Goal: Task Accomplishment & Management: Use online tool/utility

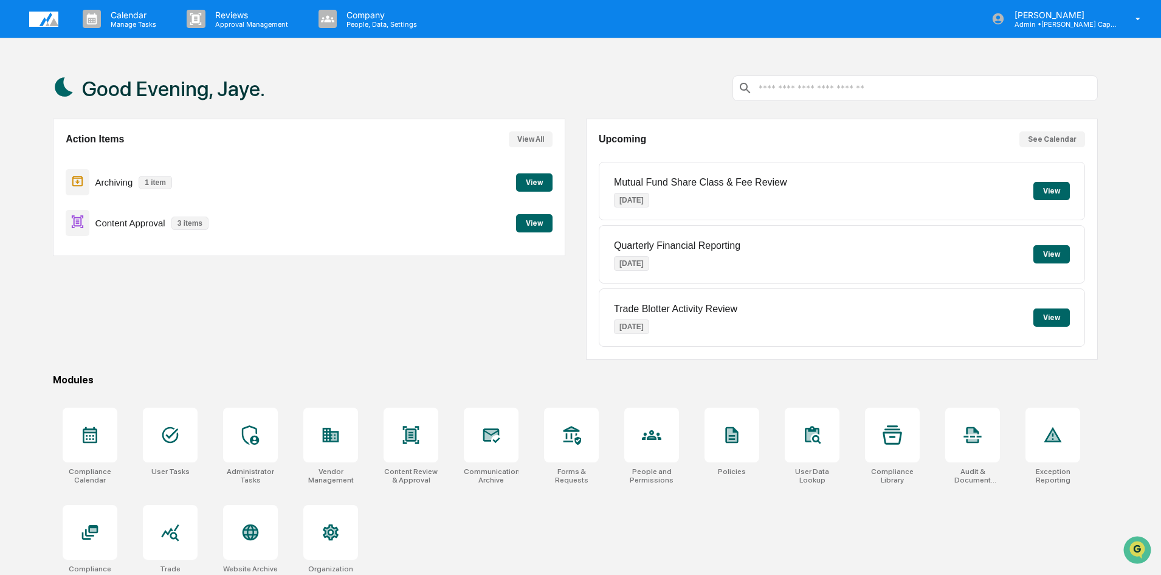
click at [527, 182] on button "View" at bounding box center [534, 182] width 36 height 18
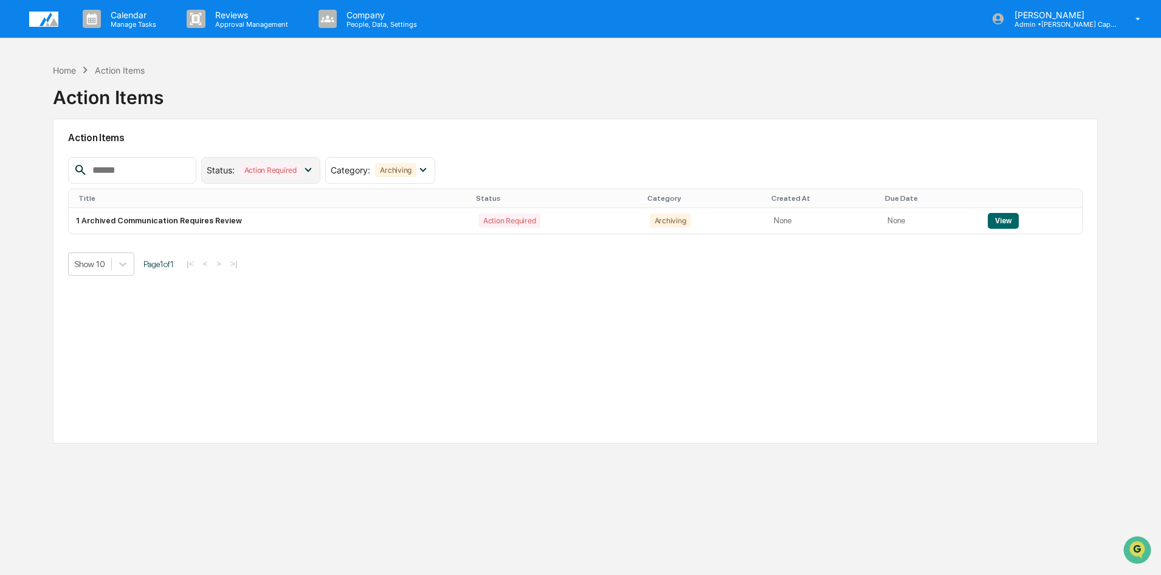
click at [315, 172] on icon at bounding box center [308, 169] width 13 height 13
click at [223, 199] on div at bounding box center [217, 199] width 11 height 11
click at [357, 167] on icon at bounding box center [350, 169] width 13 height 13
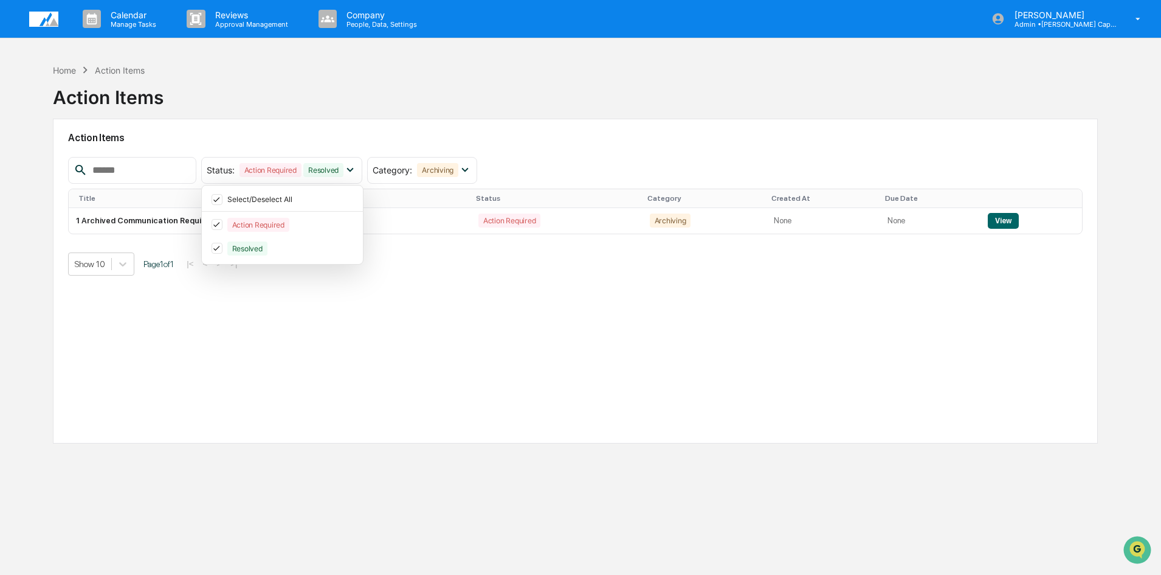
click at [364, 310] on div "Action Items Status : Action Required Resolved Select/Deselect All Action Requi…" at bounding box center [575, 281] width 1045 height 325
click at [472, 169] on icon at bounding box center [464, 169] width 13 height 13
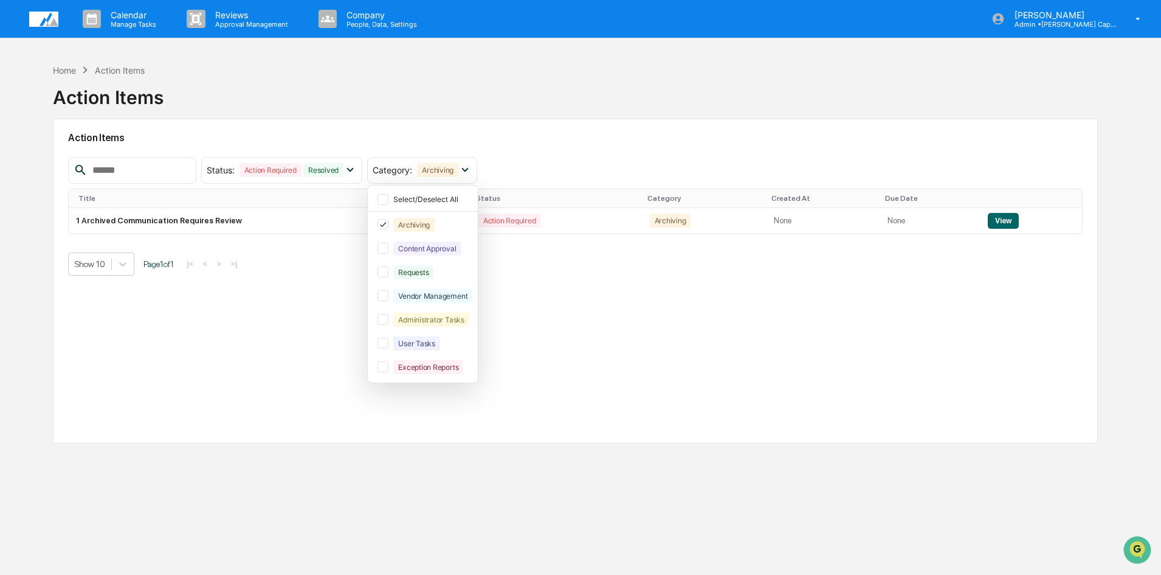
click at [558, 137] on h2 "Action Items" at bounding box center [575, 138] width 1015 height 12
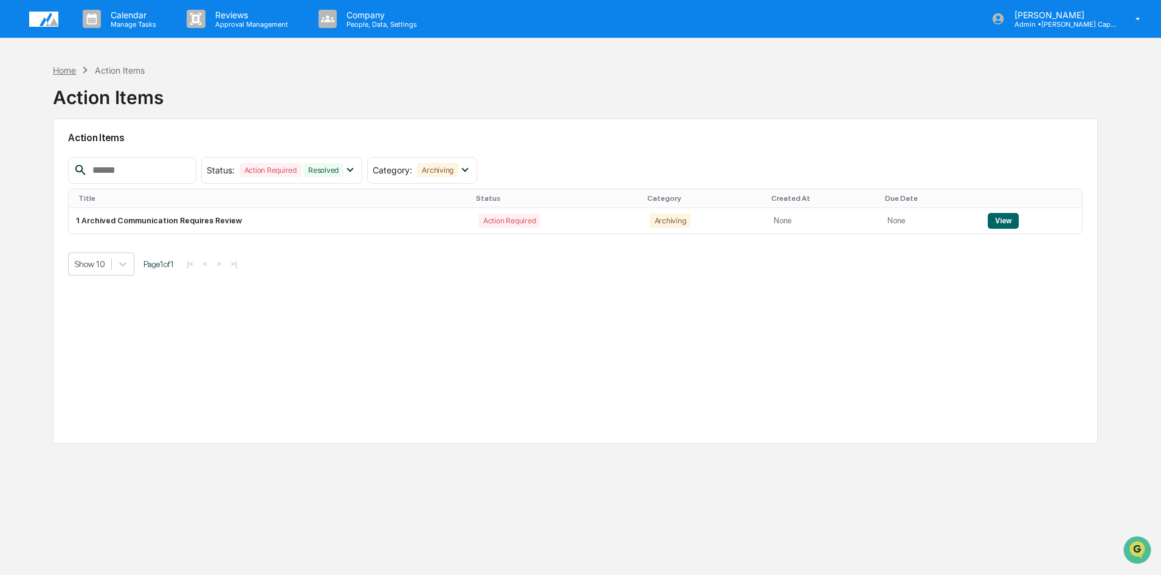
click at [64, 67] on div "Home" at bounding box center [64, 70] width 23 height 10
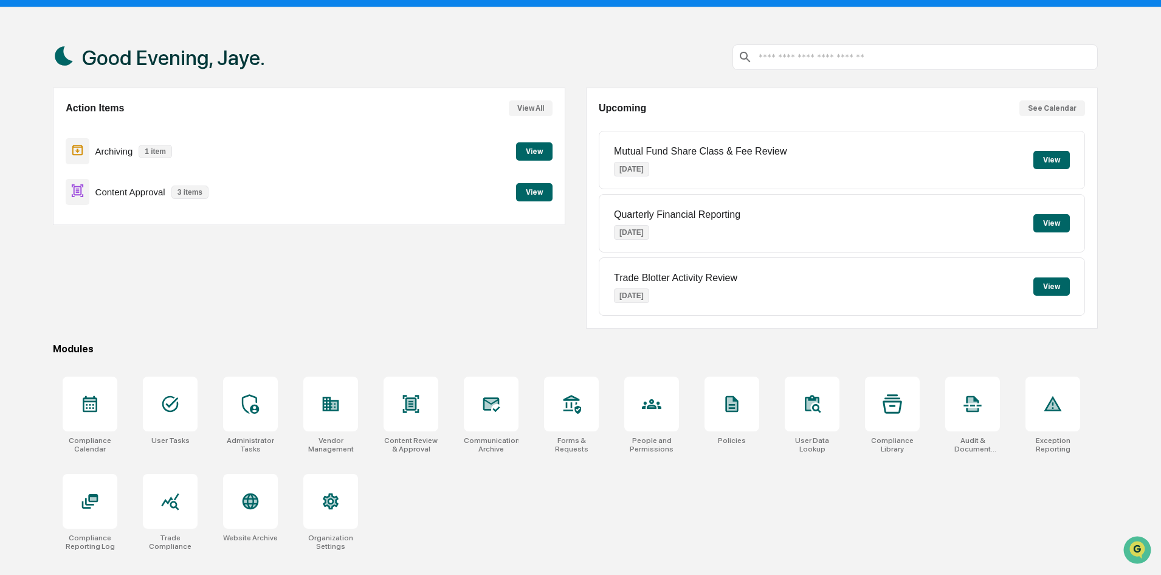
scroll to position [58, 0]
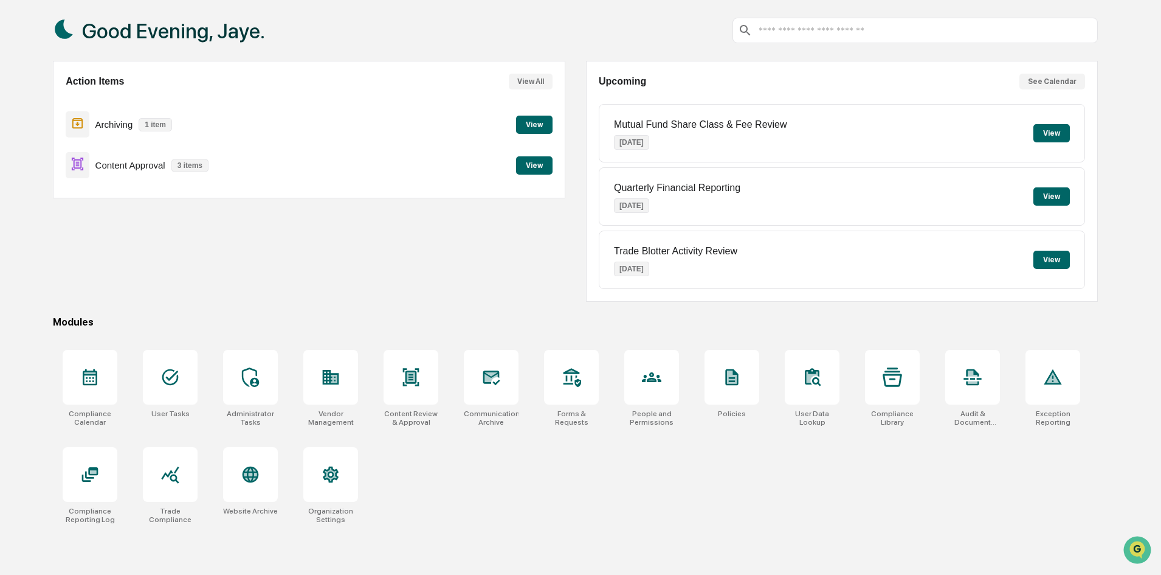
click at [536, 125] on button "View" at bounding box center [534, 125] width 36 height 18
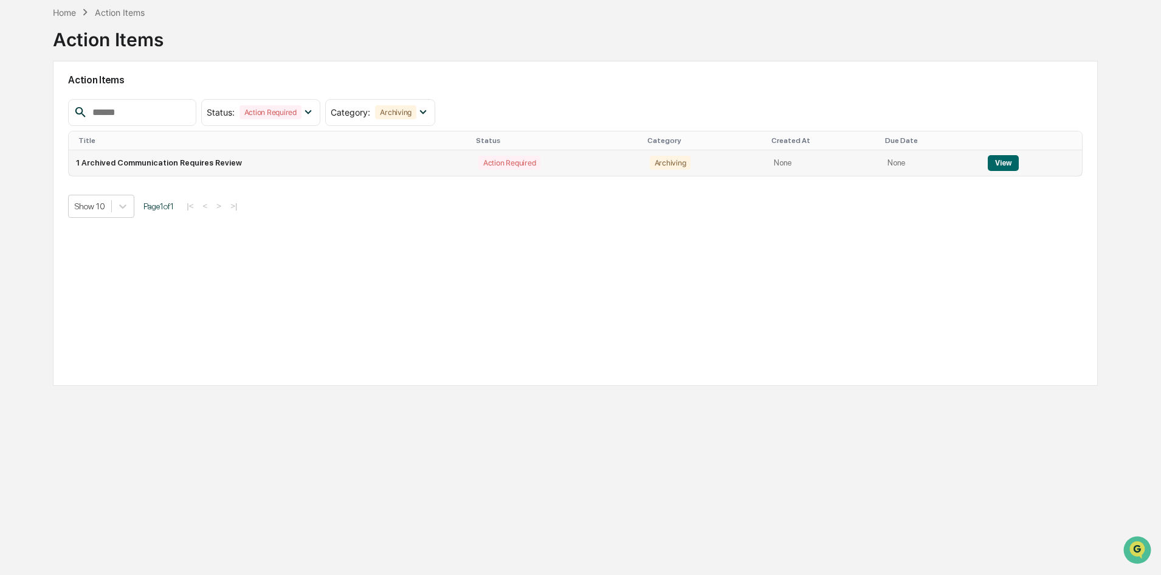
click at [994, 164] on button "View" at bounding box center [1003, 163] width 31 height 16
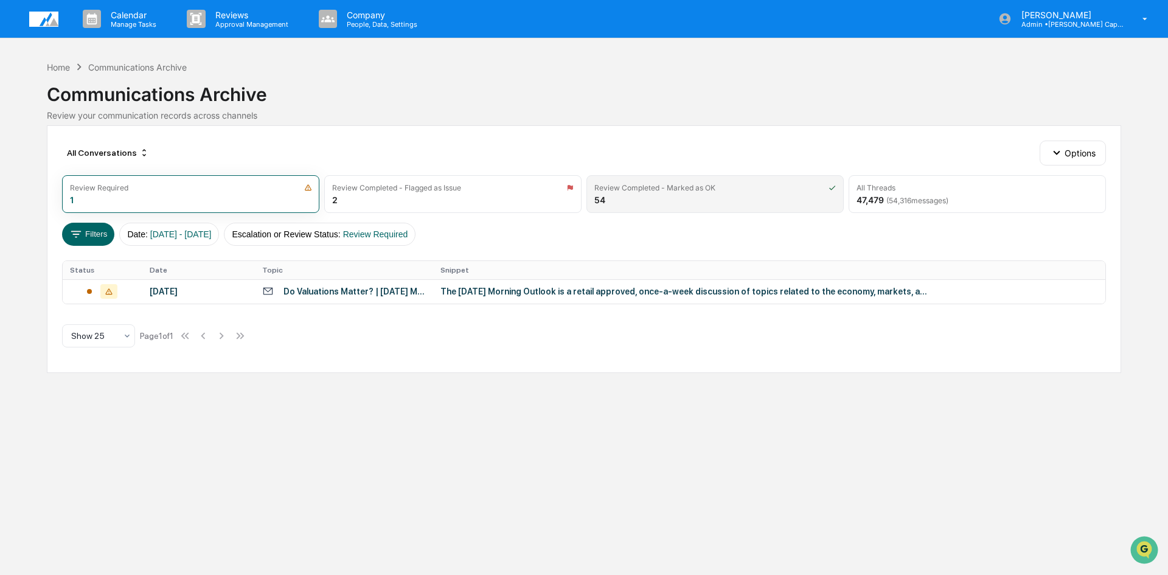
click at [691, 194] on div "Review Completed - Marked as OK 54" at bounding box center [714, 194] width 257 height 38
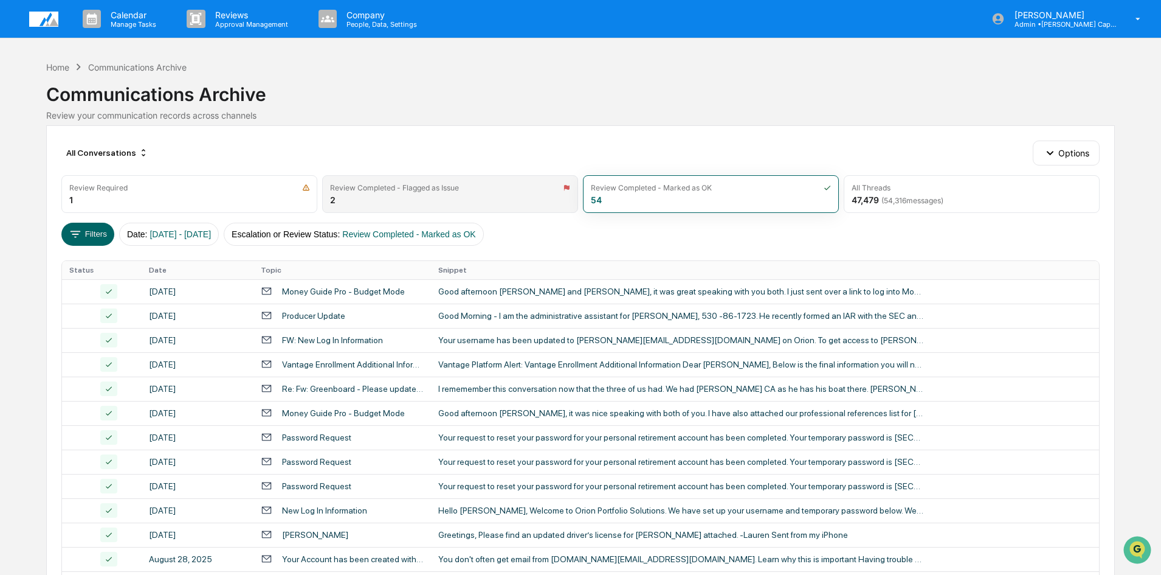
click at [403, 195] on div "Review Completed - Flagged as Issue 2" at bounding box center [450, 194] width 256 height 38
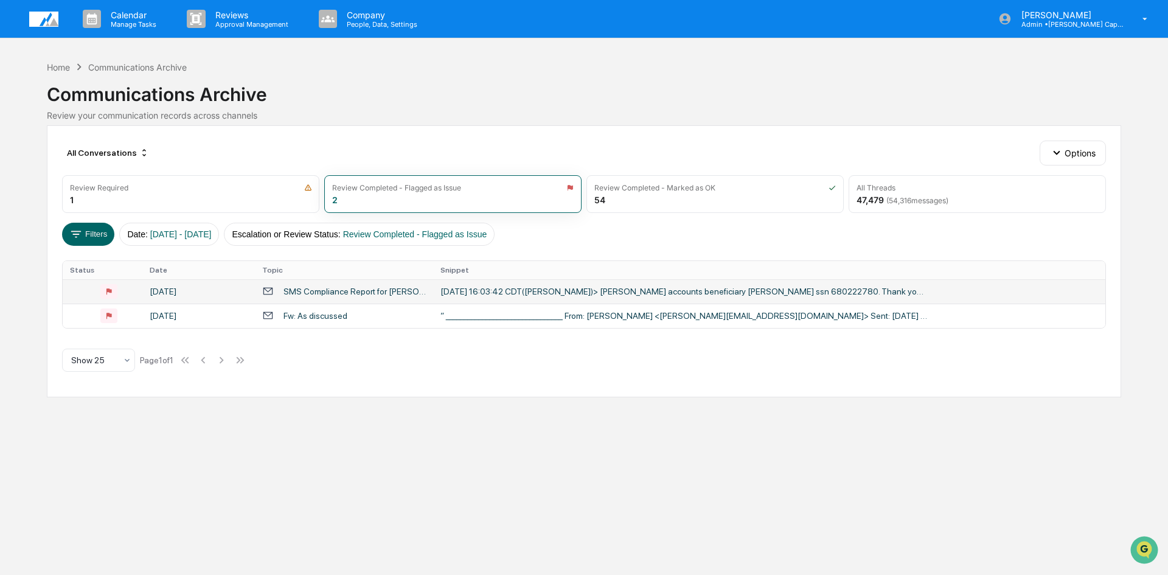
click at [516, 289] on div "[DATE] 16:03:42 CDT([PERSON_NAME])> [PERSON_NAME] accounts beneficiary [PERSON_…" at bounding box center [683, 291] width 486 height 10
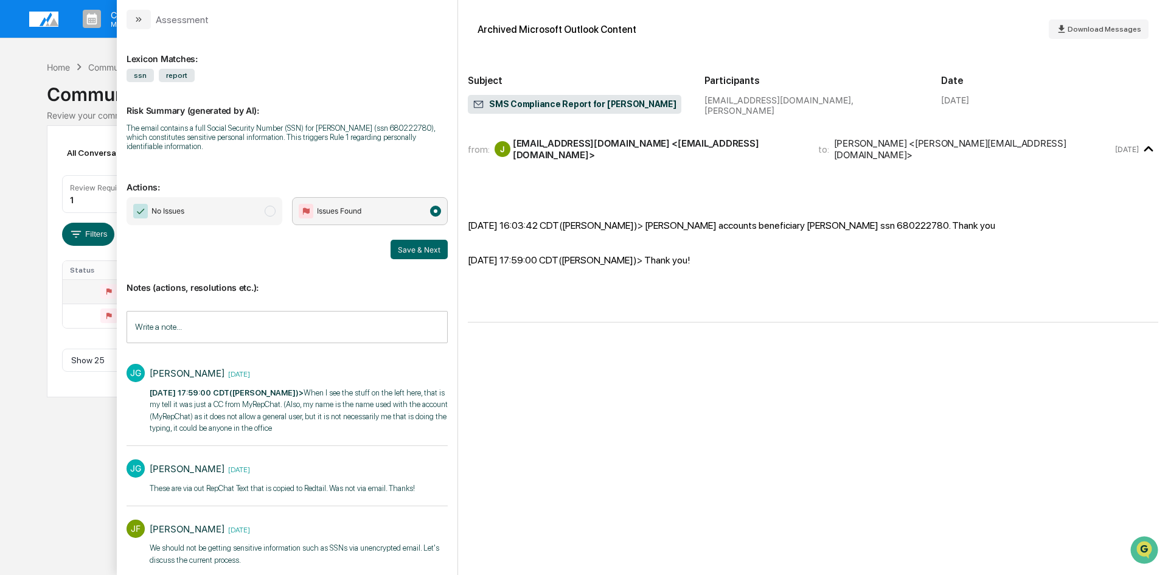
scroll to position [13, 0]
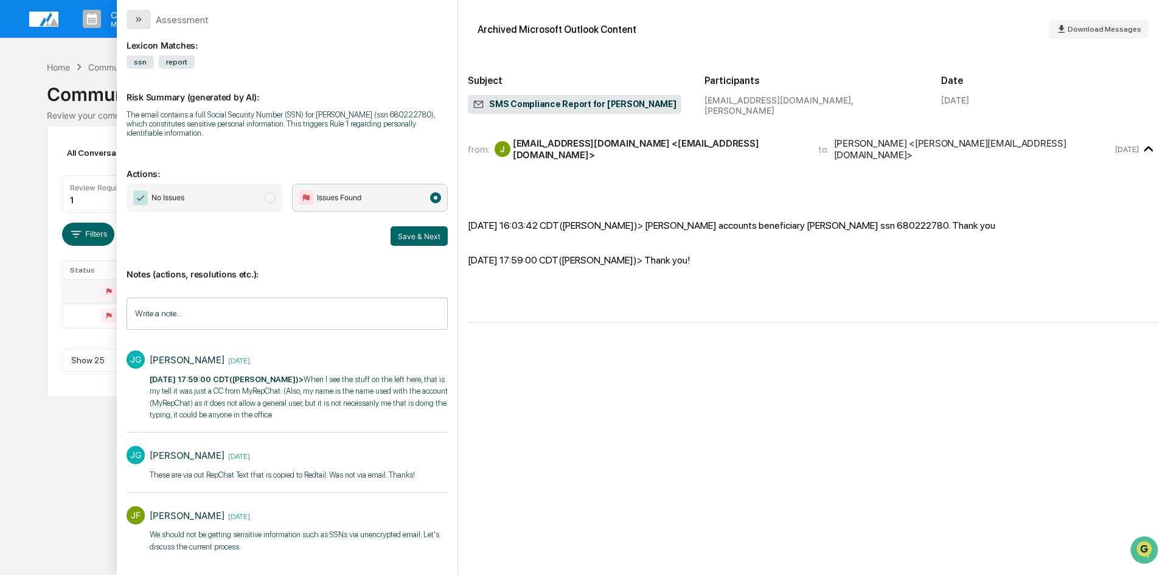
click at [136, 16] on icon "modal" at bounding box center [139, 20] width 10 height 10
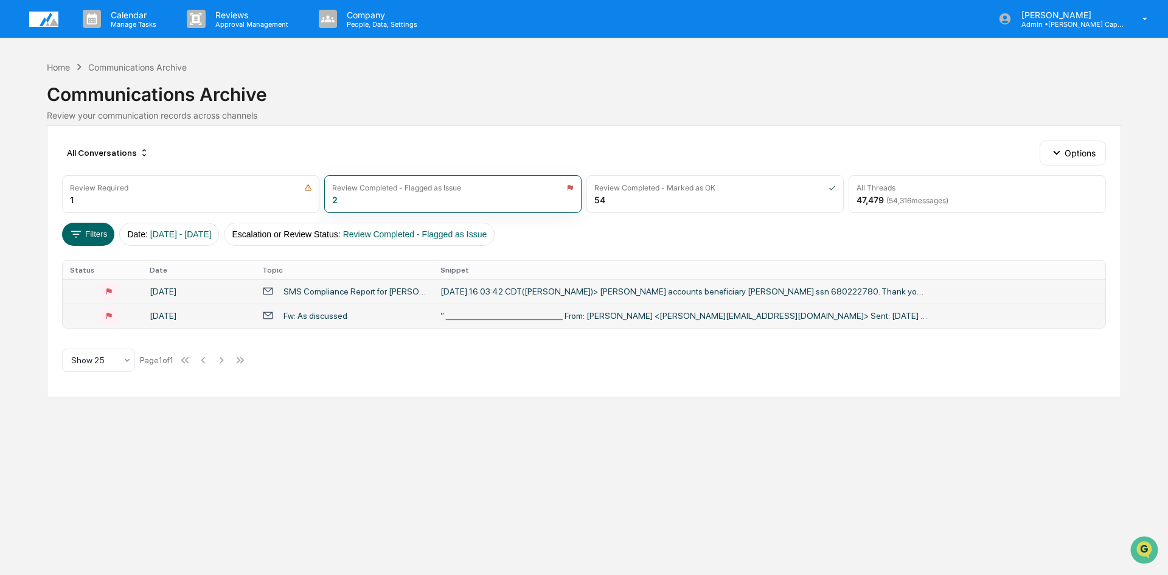
click at [185, 314] on div "[DATE]" at bounding box center [199, 316] width 98 height 10
click at [80, 479] on div "Calendar Manage Tasks Reviews Approval Management Company People, Data, Setting…" at bounding box center [584, 287] width 1168 height 575
click at [1053, 150] on icon "button" at bounding box center [1056, 152] width 13 height 13
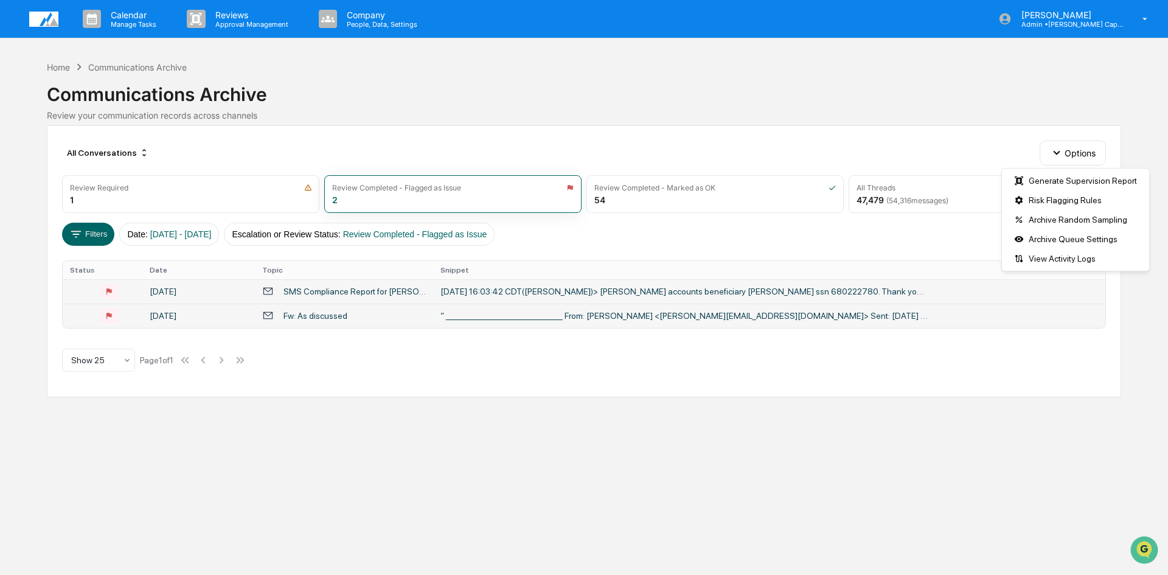
click at [1074, 94] on div "Communications Archive" at bounding box center [584, 90] width 1074 height 32
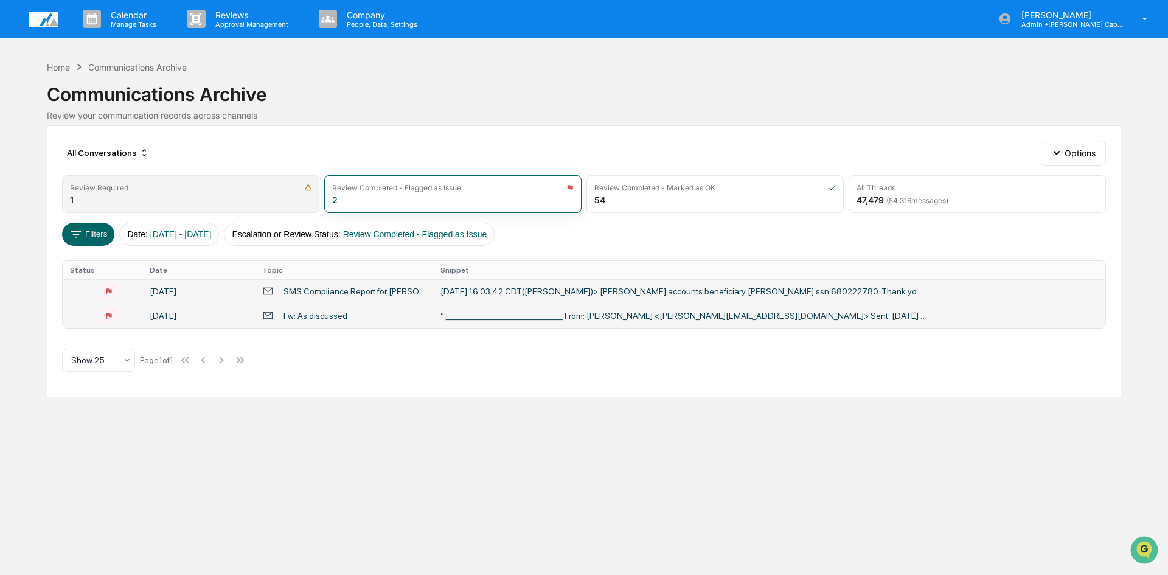
click at [170, 191] on div "Review Required" at bounding box center [190, 187] width 241 height 9
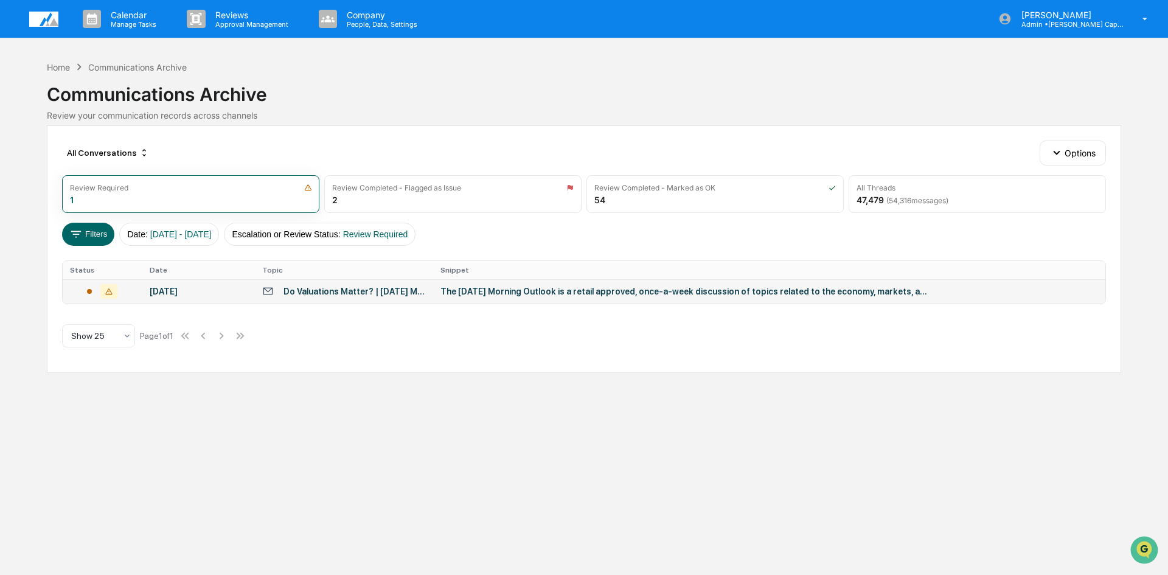
click at [325, 290] on div "Do Valuations Matter? | [DATE] Morning Outlook | First Trust" at bounding box center [354, 291] width 142 height 10
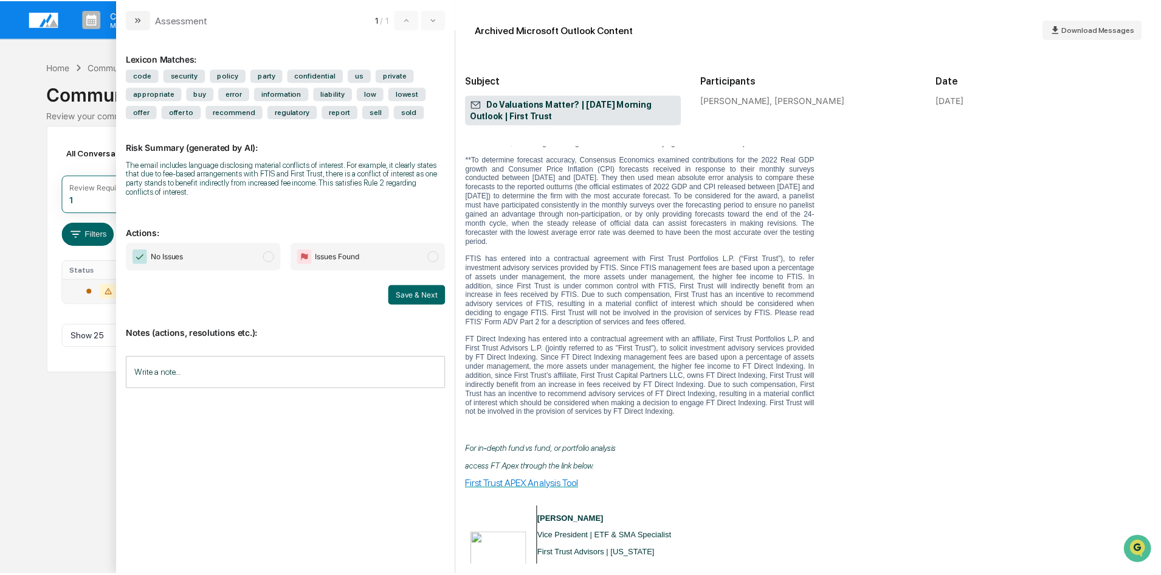
scroll to position [3162, 0]
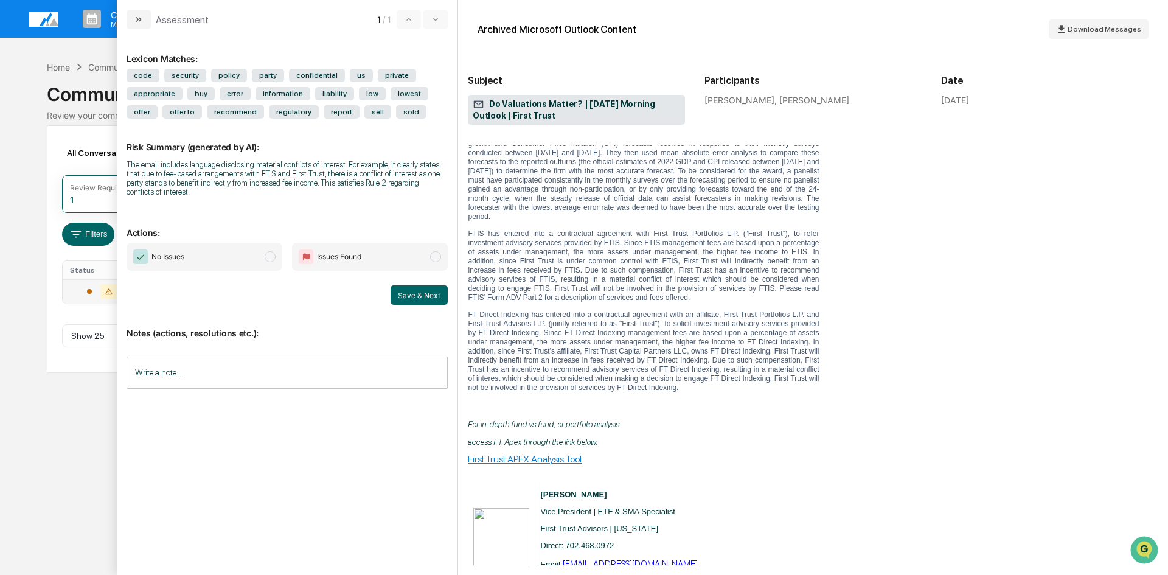
click at [435, 260] on span "modal" at bounding box center [435, 256] width 11 height 11
click at [188, 370] on input "Write a note..." at bounding box center [286, 372] width 321 height 32
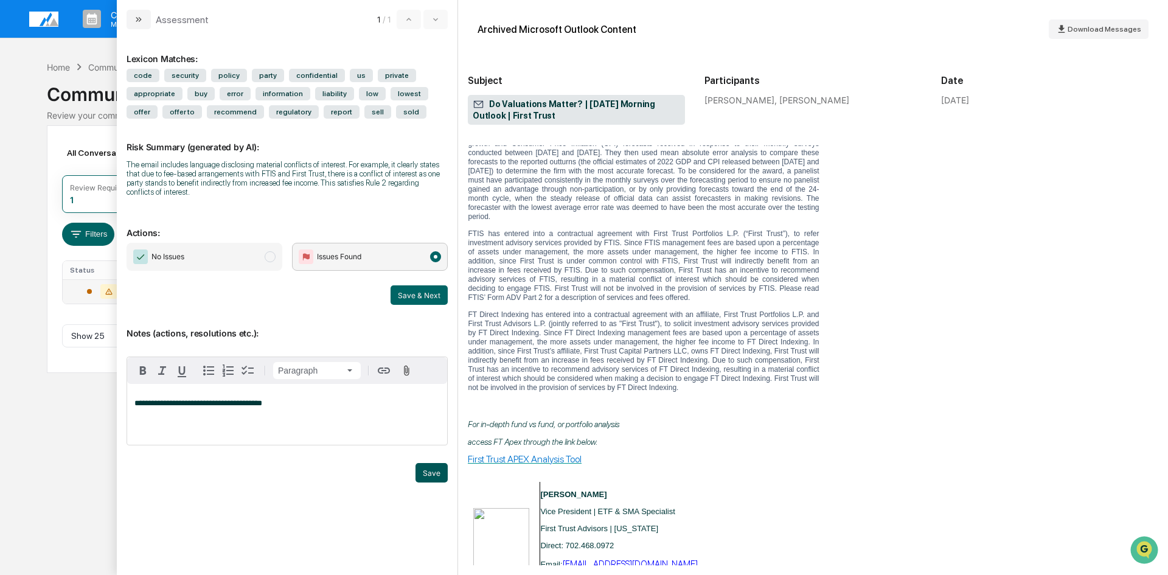
click at [424, 470] on button "Save" at bounding box center [431, 472] width 32 height 19
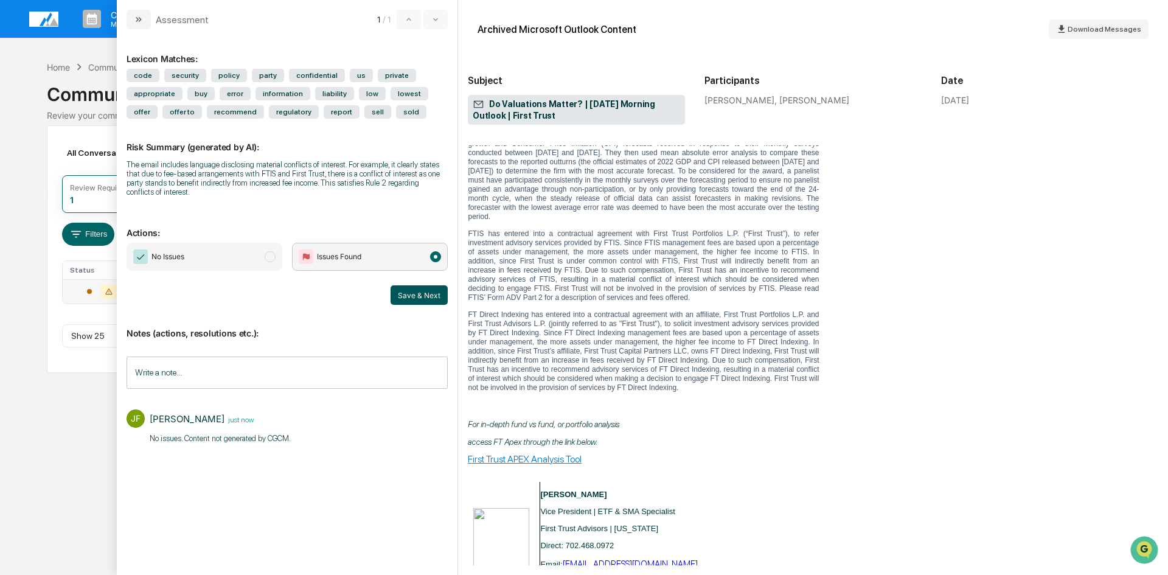
click at [413, 294] on button "Save & Next" at bounding box center [418, 294] width 57 height 19
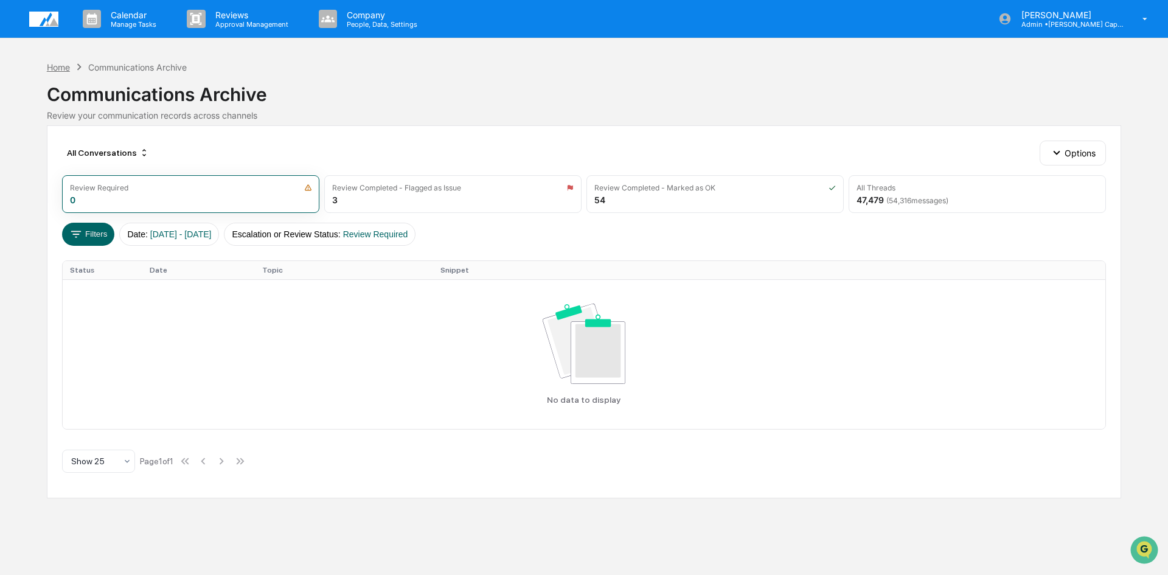
click at [58, 65] on div "Home" at bounding box center [58, 67] width 23 height 10
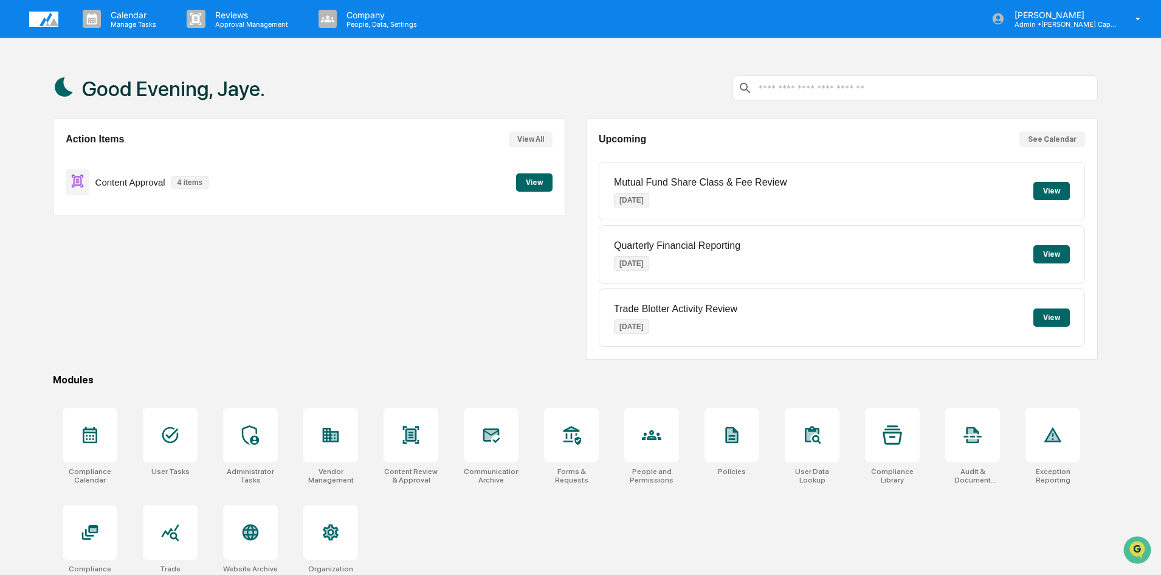
click at [533, 179] on button "View" at bounding box center [534, 182] width 36 height 18
